Goal: Find specific page/section: Find specific page/section

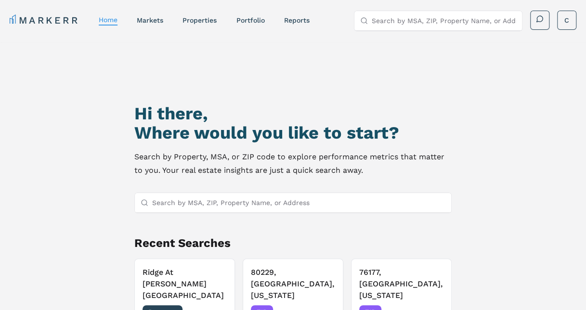
click at [153, 25] on nav "MARKERR home markets properties Portfolio reports" at bounding box center [159, 19] width 299 height 13
click at [155, 19] on link "markets" at bounding box center [150, 20] width 26 height 8
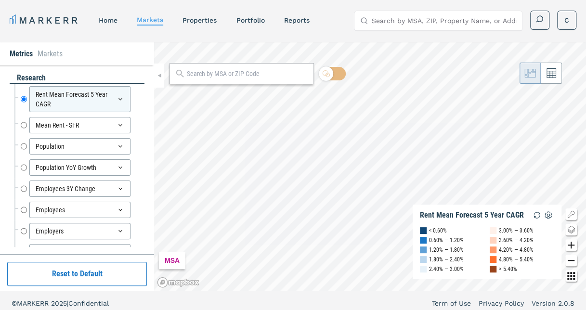
click at [211, 75] on input "text" at bounding box center [248, 74] width 122 height 10
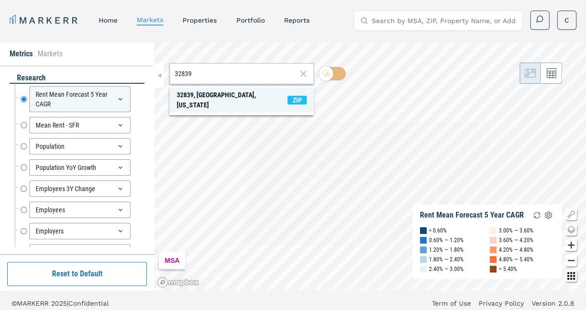
click at [186, 94] on div "32839, [GEOGRAPHIC_DATA], [US_STATE]" at bounding box center [232, 100] width 111 height 20
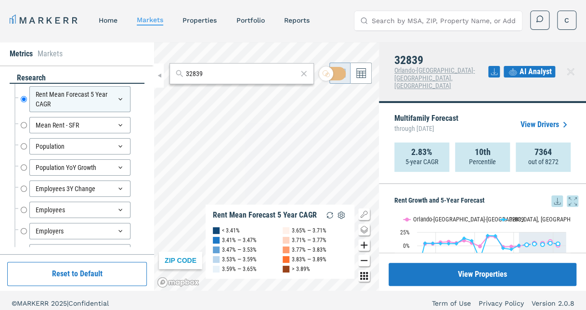
click at [231, 75] on input "32839" at bounding box center [242, 74] width 112 height 10
type input "32839"
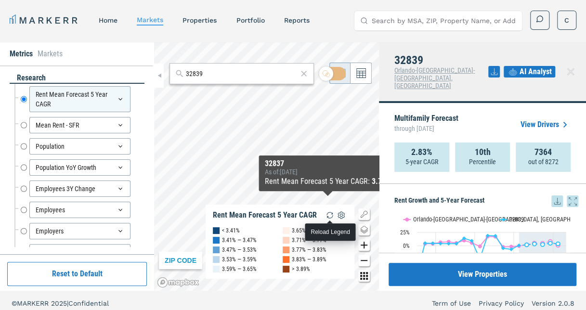
click at [329, 214] on img "button" at bounding box center [330, 215] width 12 height 12
